Goal: Task Accomplishment & Management: Use online tool/utility

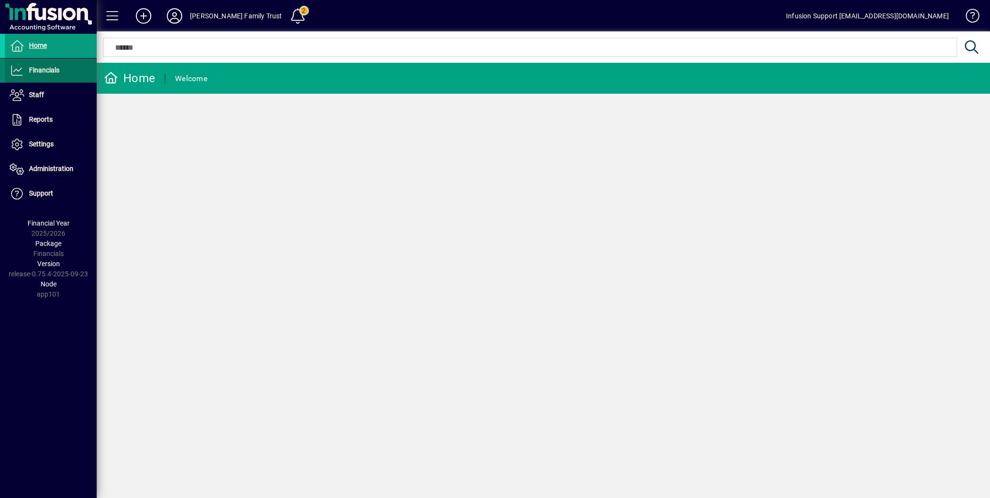
click at [48, 70] on span "Financials" at bounding box center [44, 70] width 30 height 8
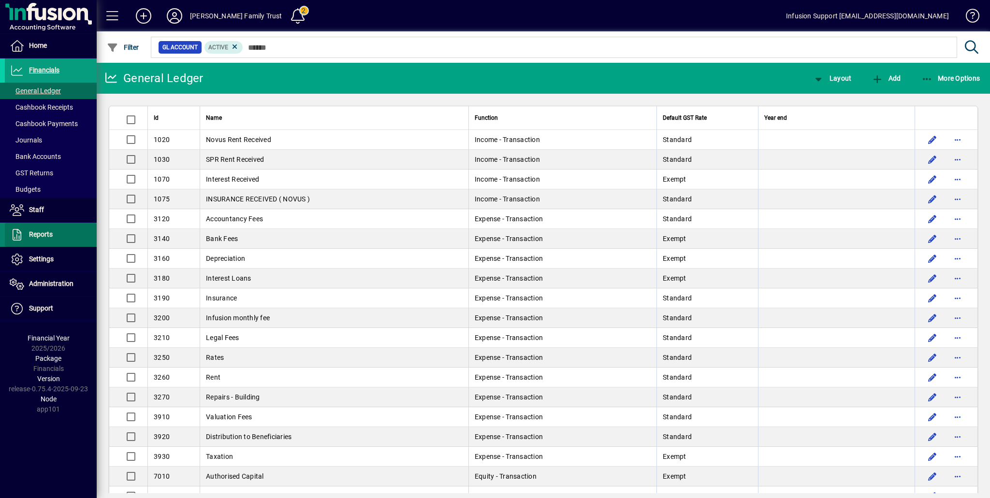
click at [54, 236] on span at bounding box center [51, 234] width 92 height 23
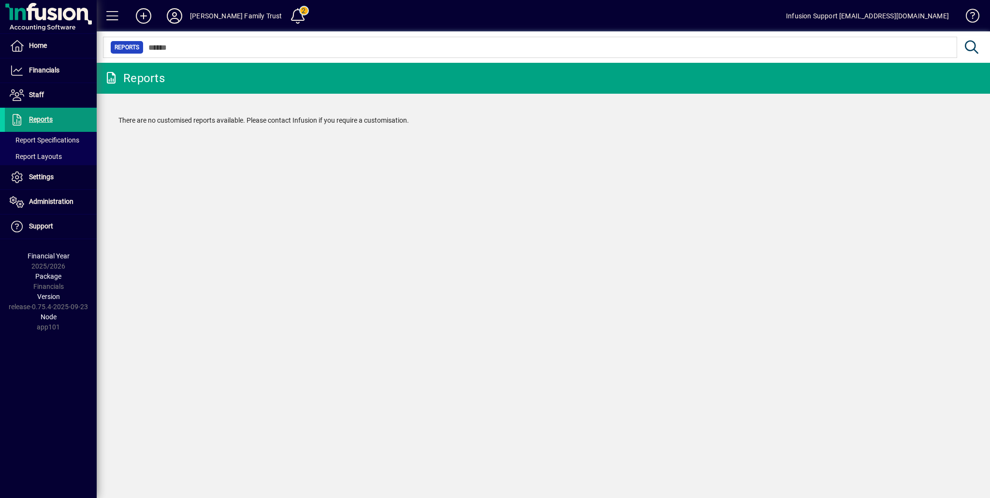
click at [35, 116] on span "Reports" at bounding box center [41, 120] width 24 height 8
click at [44, 66] on span "Financials" at bounding box center [44, 70] width 30 height 8
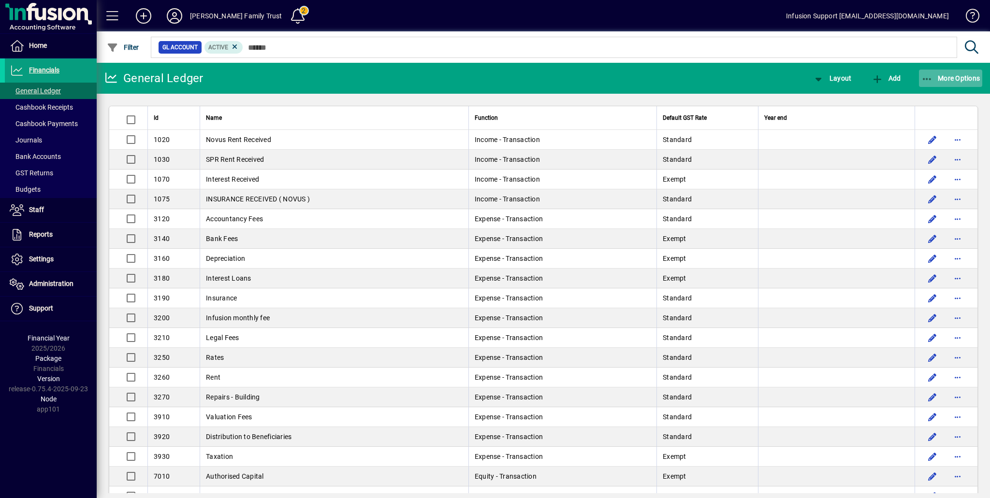
click at [948, 79] on span "More Options" at bounding box center [950, 78] width 59 height 8
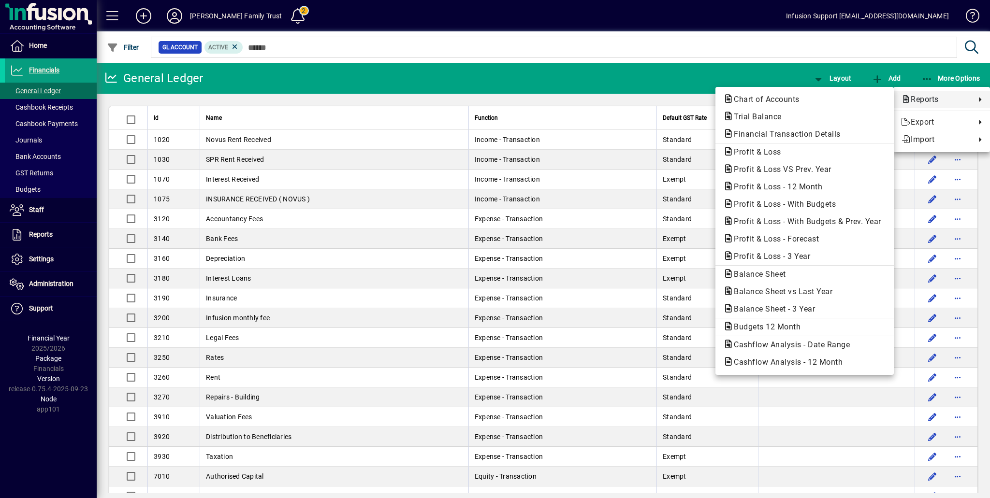
click at [941, 102] on span "Reports" at bounding box center [936, 100] width 70 height 12
click at [789, 153] on span "Profit & Loss" at bounding box center [804, 152] width 163 height 12
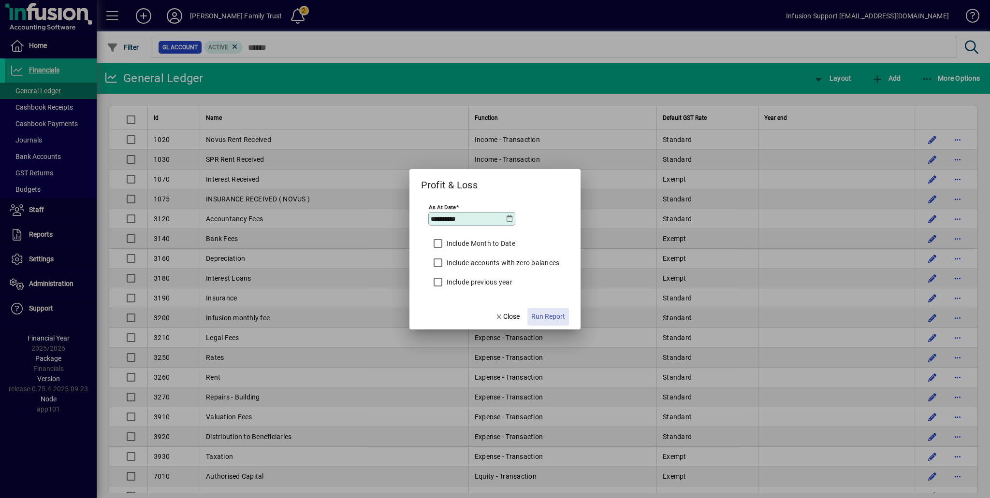
click at [542, 313] on span "Run Report" at bounding box center [548, 317] width 34 height 10
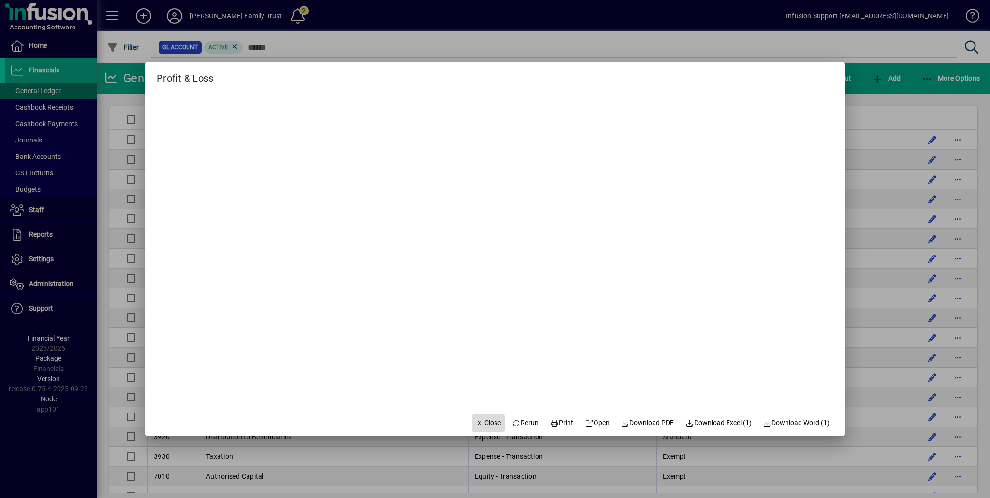
click at [487, 425] on span "Close" at bounding box center [488, 423] width 25 height 10
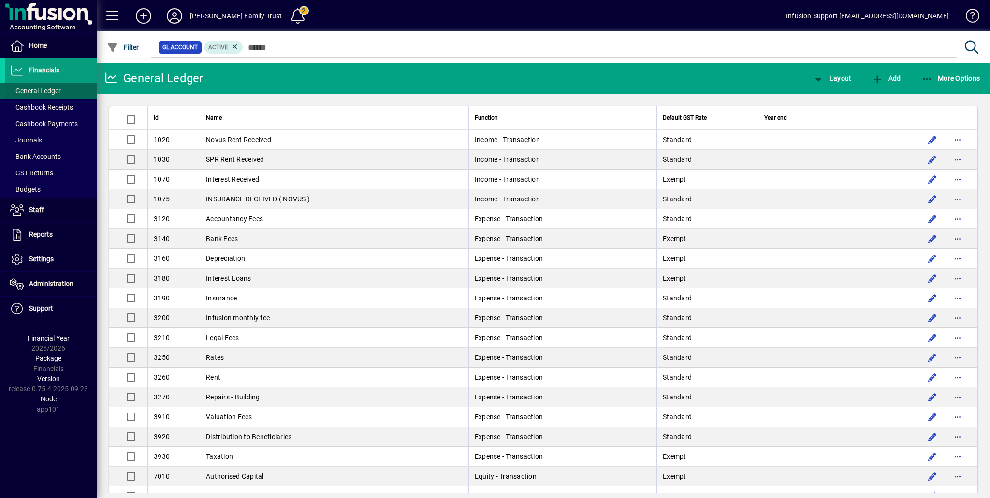
click at [48, 92] on span "General Ledger" at bounding box center [35, 91] width 51 height 8
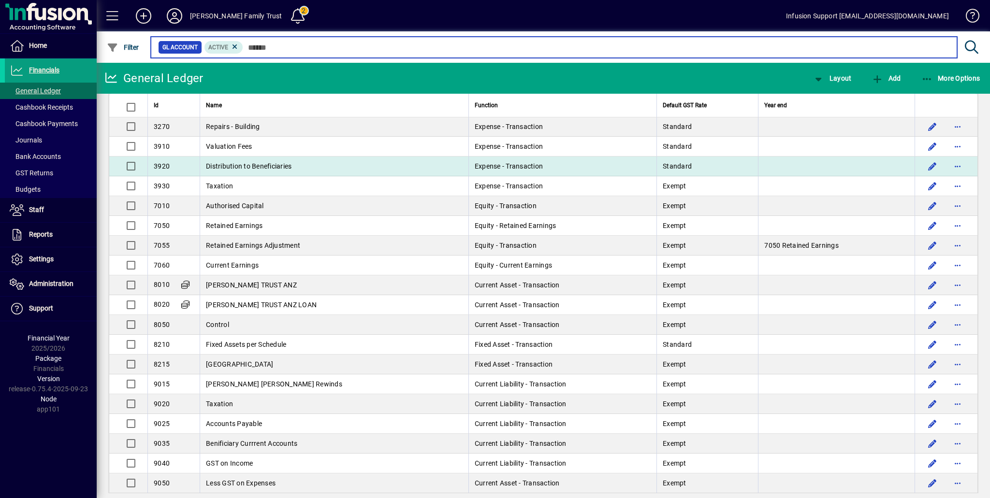
scroll to position [338, 0]
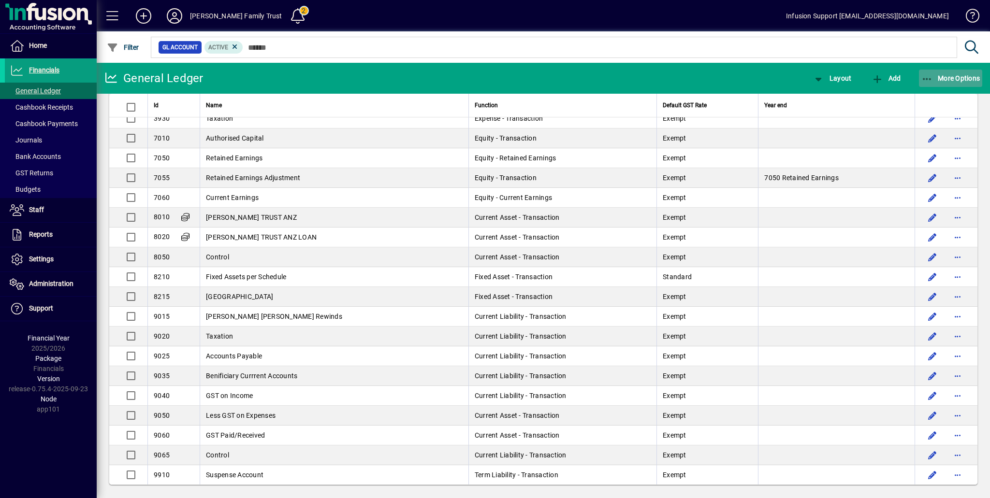
click at [959, 78] on span "More Options" at bounding box center [950, 78] width 59 height 8
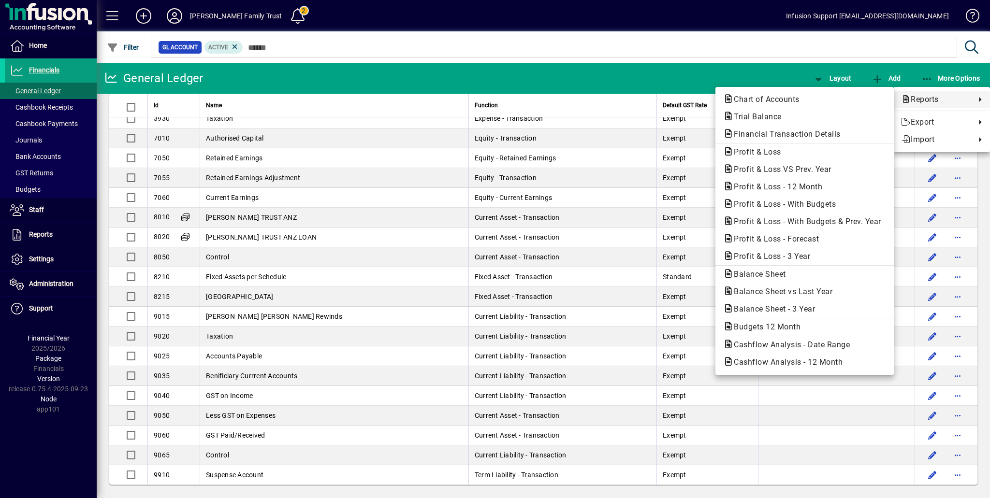
click at [52, 259] on div at bounding box center [495, 249] width 990 height 498
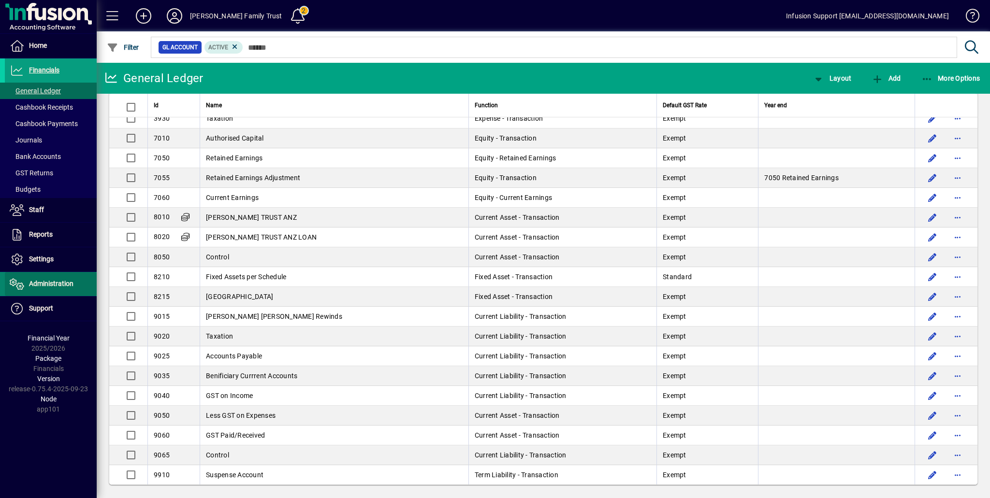
click at [46, 278] on span "Administration" at bounding box center [39, 284] width 69 height 12
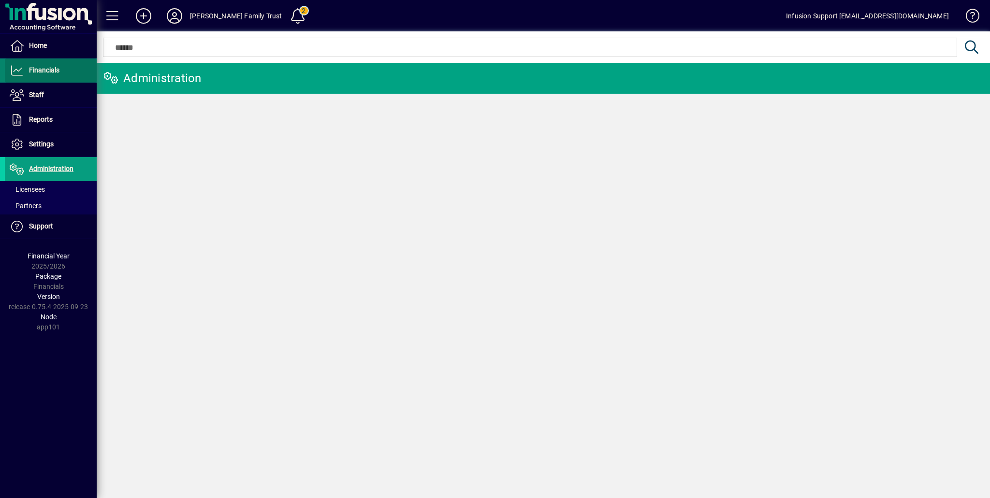
click at [29, 73] on span "Financials" at bounding box center [44, 70] width 30 height 8
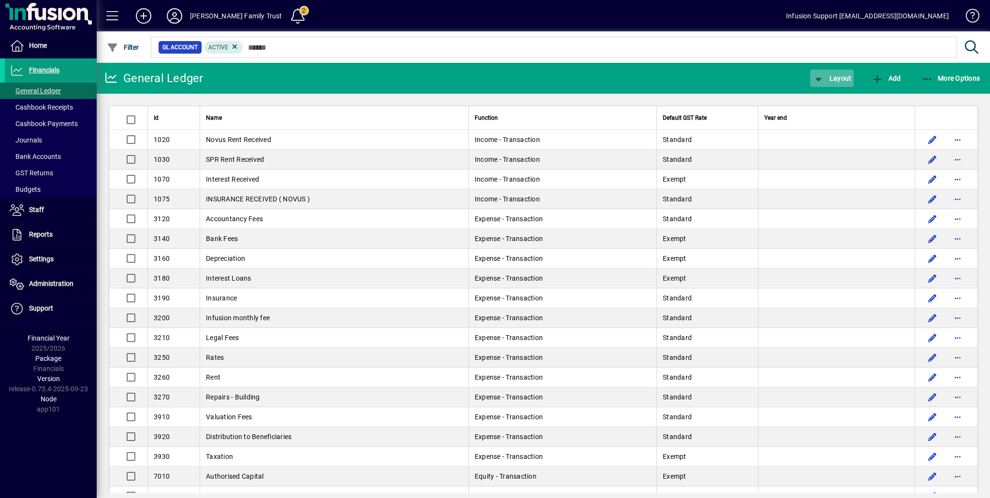
click at [833, 79] on span "Layout" at bounding box center [832, 78] width 39 height 8
click at [842, 111] on span "Profit & Loss" at bounding box center [842, 117] width 62 height 12
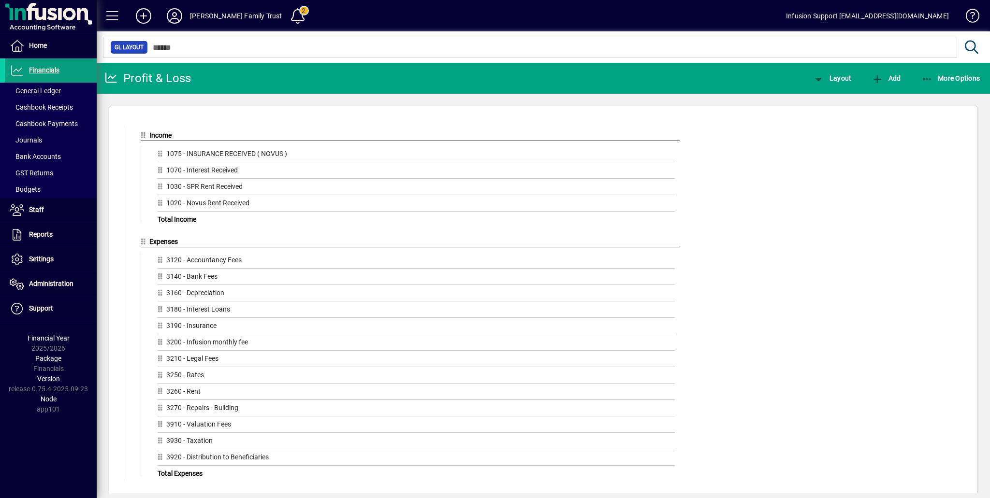
scroll to position [17, 0]
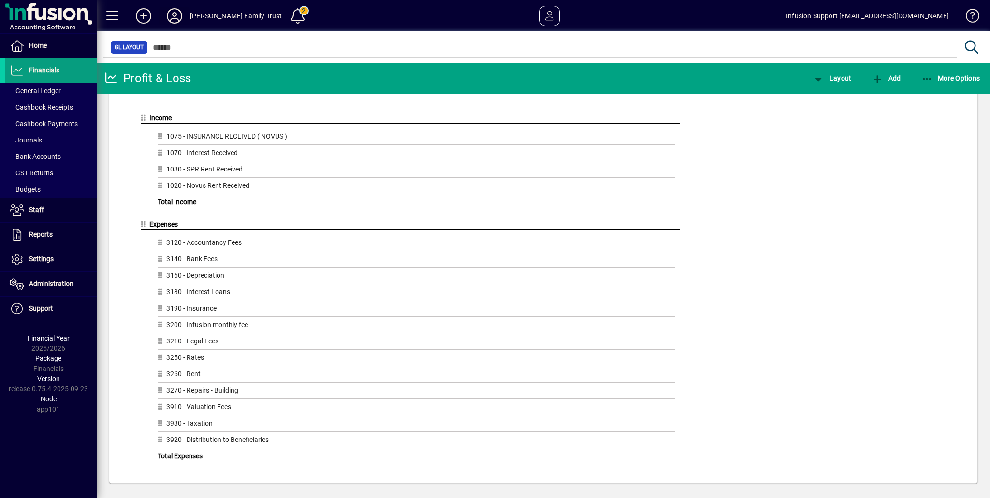
click at [181, 19] on icon at bounding box center [174, 15] width 19 height 15
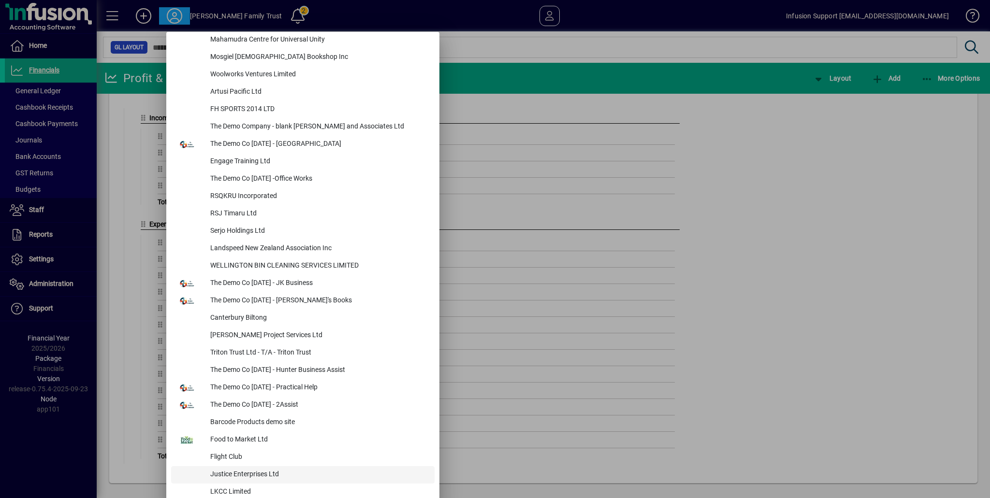
scroll to position [3637, 0]
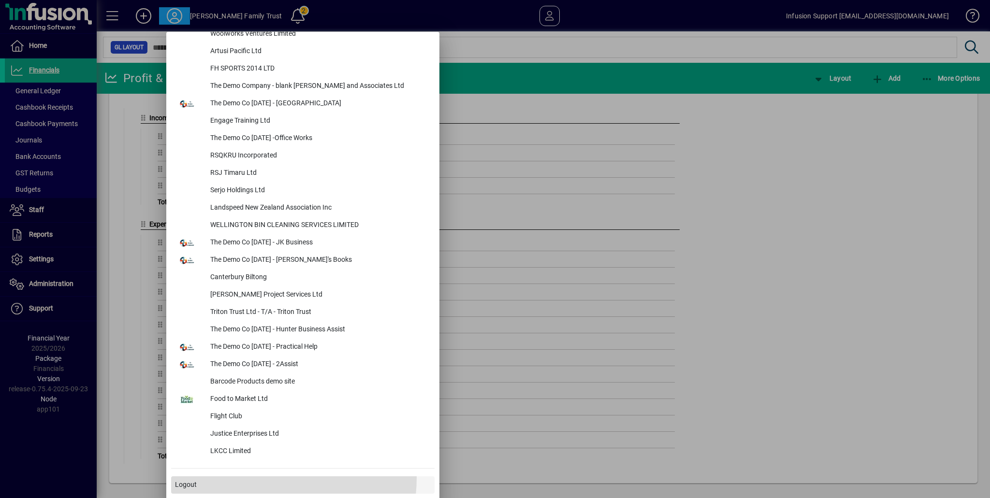
click at [258, 478] on span at bounding box center [302, 485] width 263 height 23
